Goal: Task Accomplishment & Management: Manage account settings

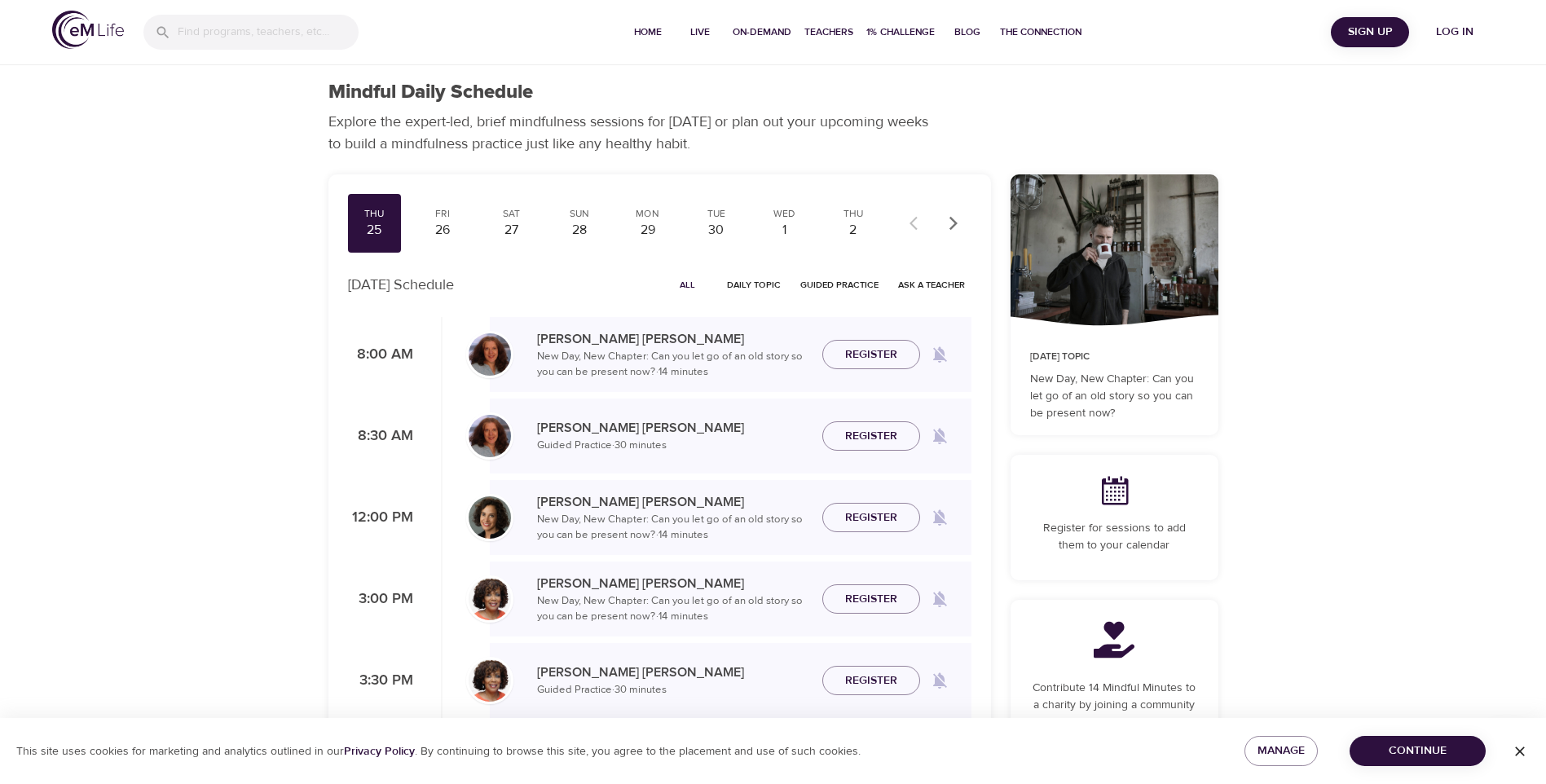
click at [1447, 32] on span "Log in" at bounding box center [1455, 32] width 65 height 21
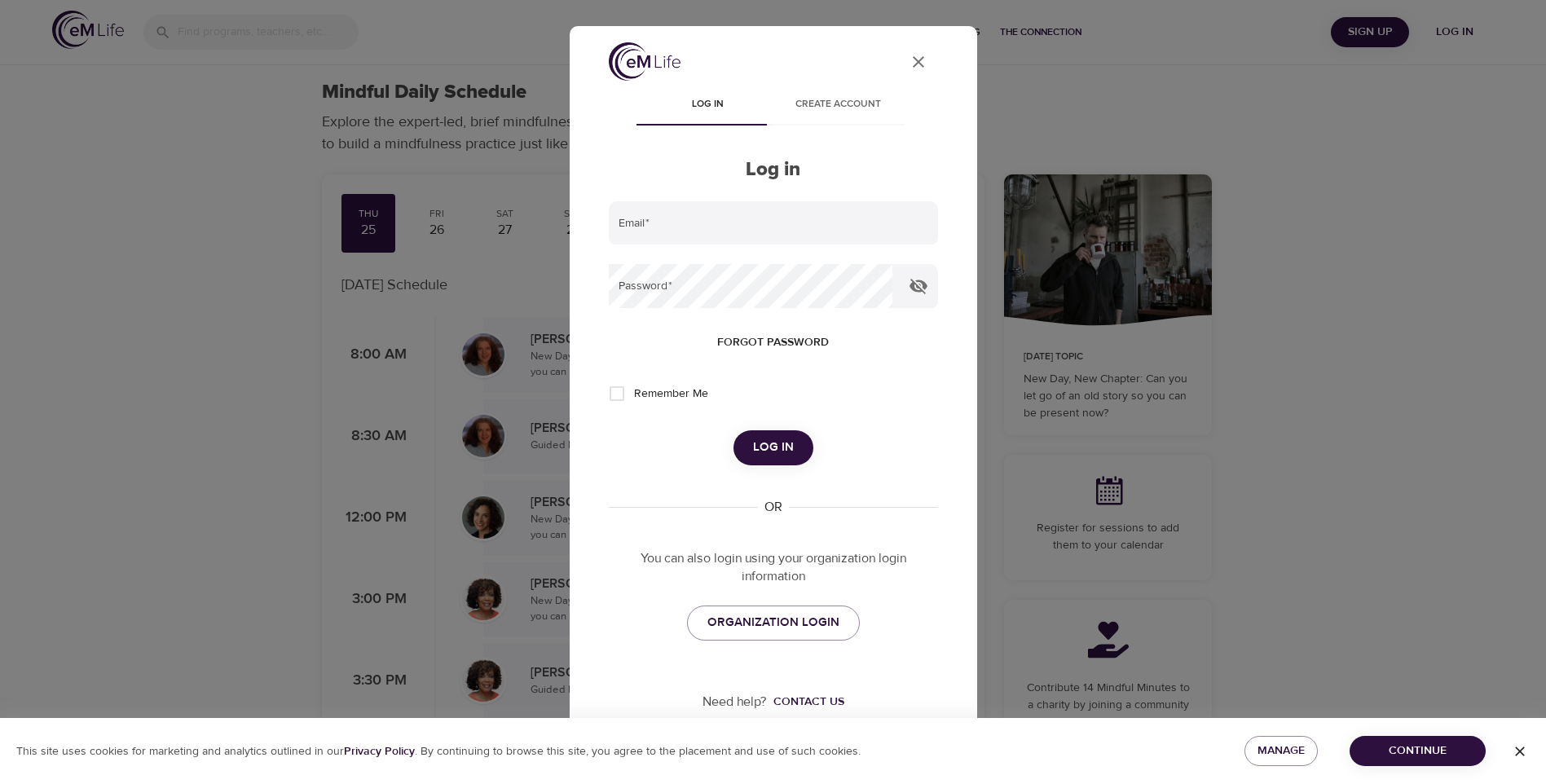
click at [1447, 32] on div "User Profile Log in Create account Log in Email   * Password   * Forgot passwor…" at bounding box center [773, 392] width 1546 height 784
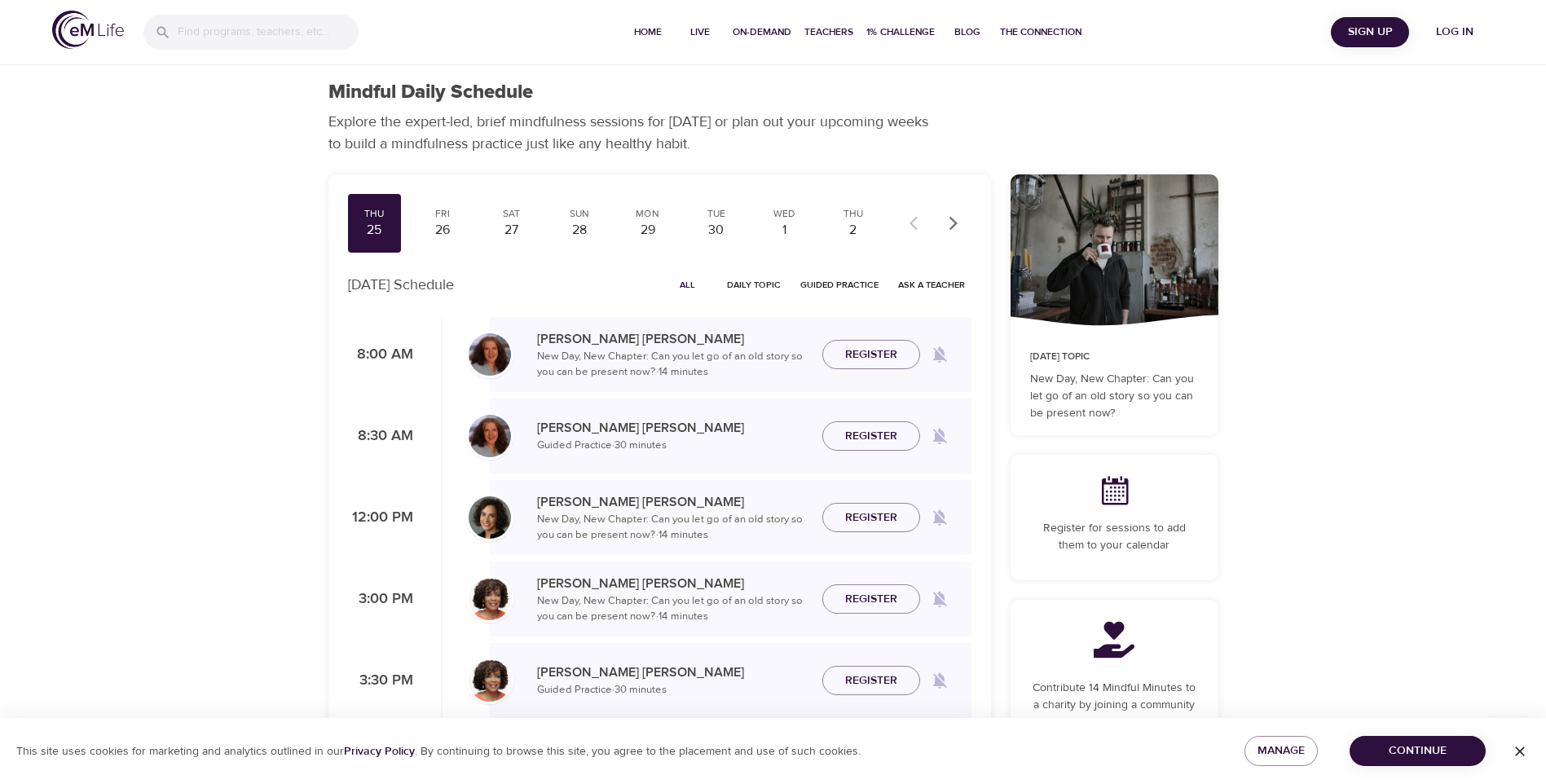
click at [1444, 35] on span "Log in" at bounding box center [1455, 32] width 65 height 21
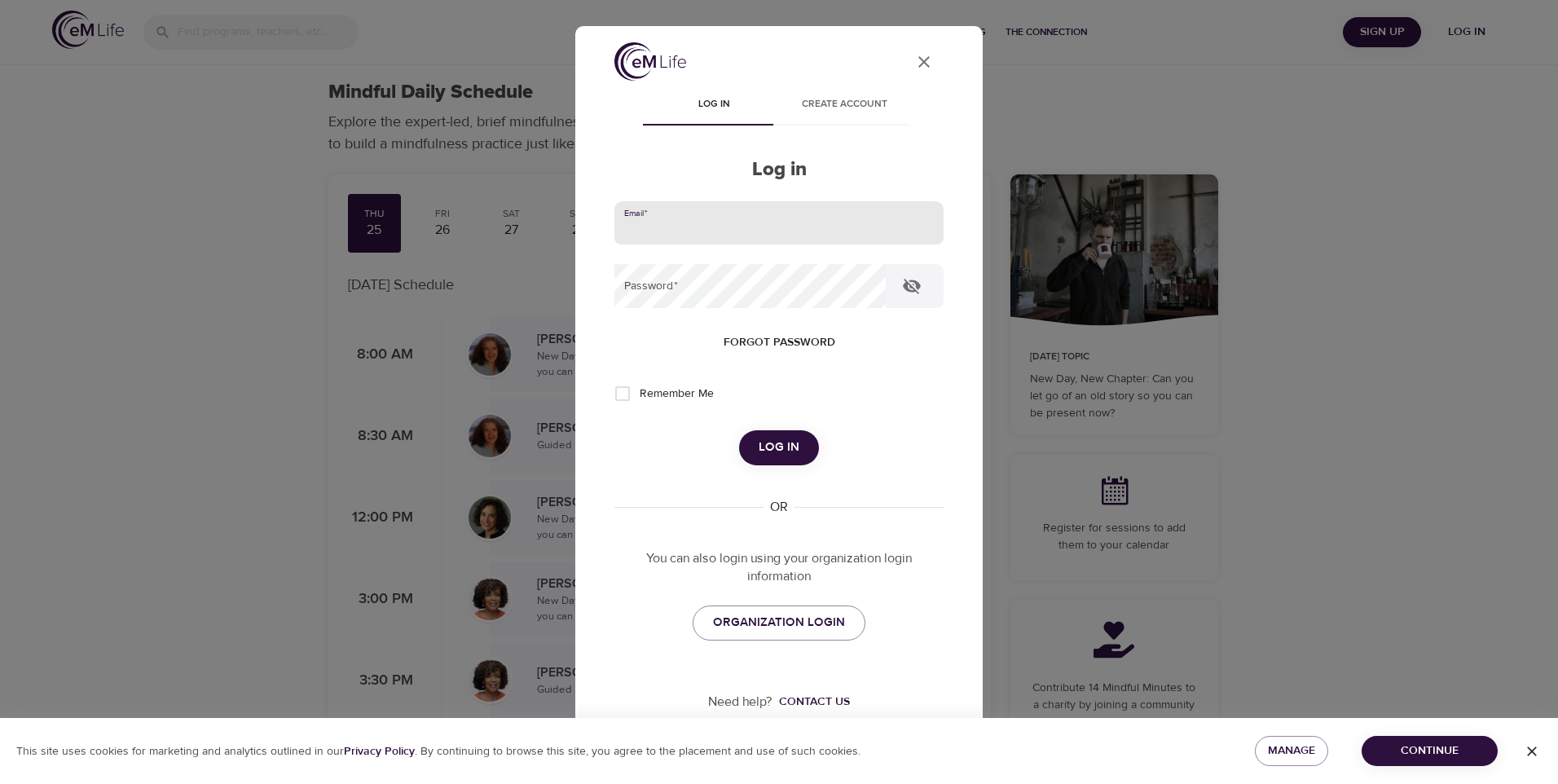
click at [720, 227] on input "email" at bounding box center [779, 223] width 329 height 44
type input "[EMAIL_ADDRESS][DOMAIN_NAME]"
click at [740, 430] on button "Log in" at bounding box center [779, 447] width 80 height 34
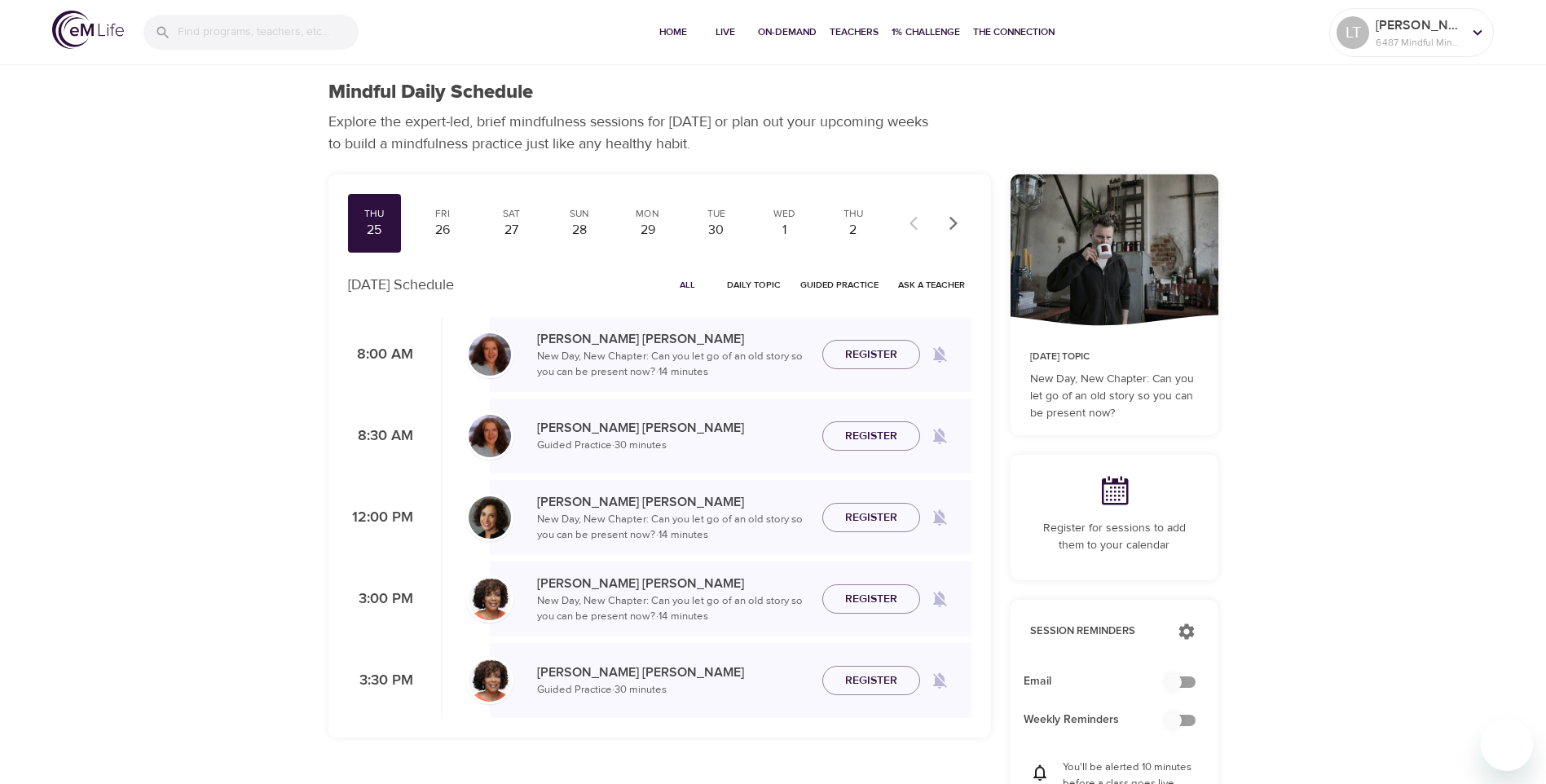
checkbox input "true"
click at [687, 279] on span "All" at bounding box center [688, 284] width 39 height 15
click at [785, 237] on div "1" at bounding box center [784, 229] width 40 height 19
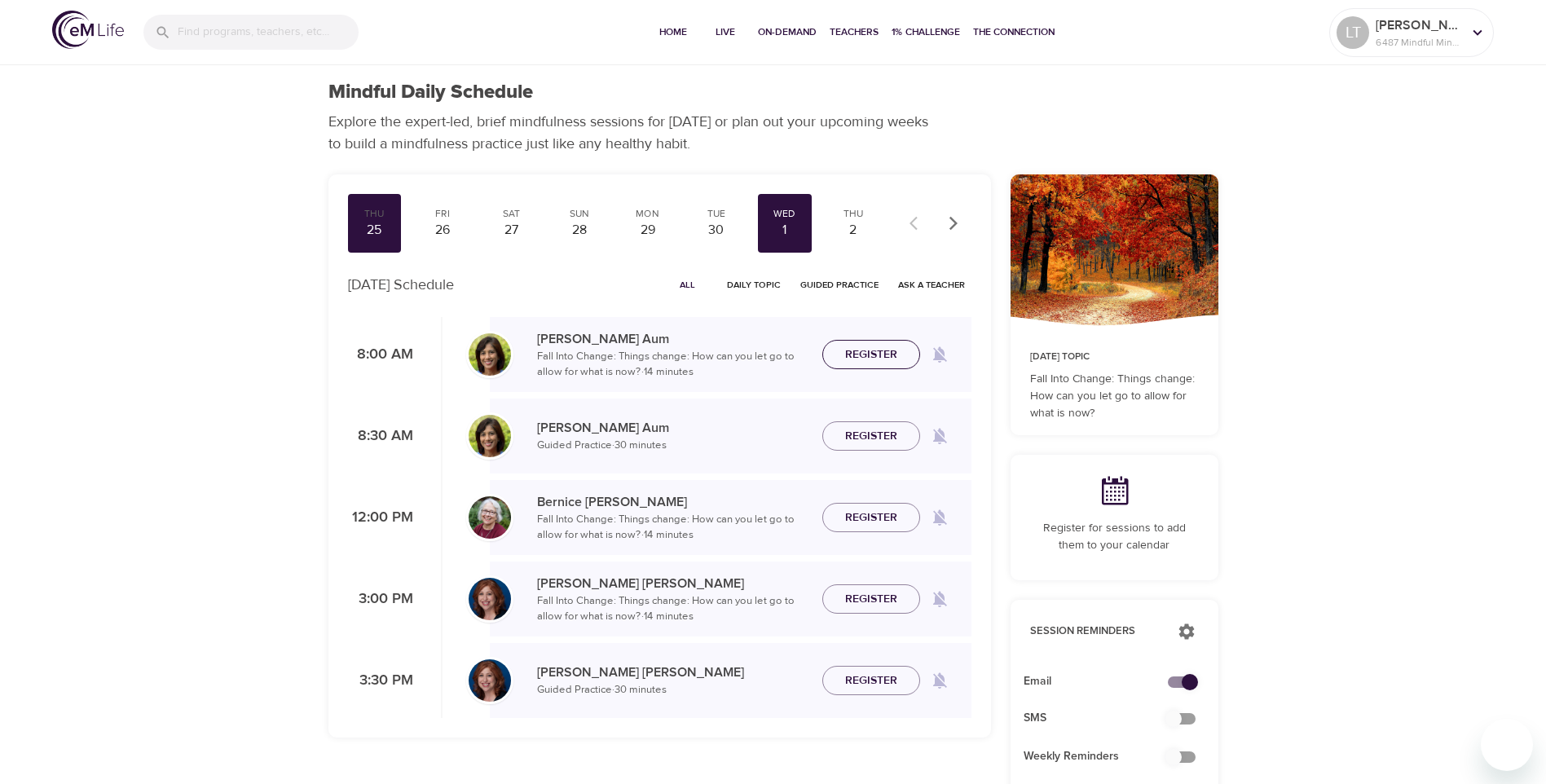
click at [856, 353] on span "Register" at bounding box center [871, 355] width 52 height 21
